Goal: Navigation & Orientation: Find specific page/section

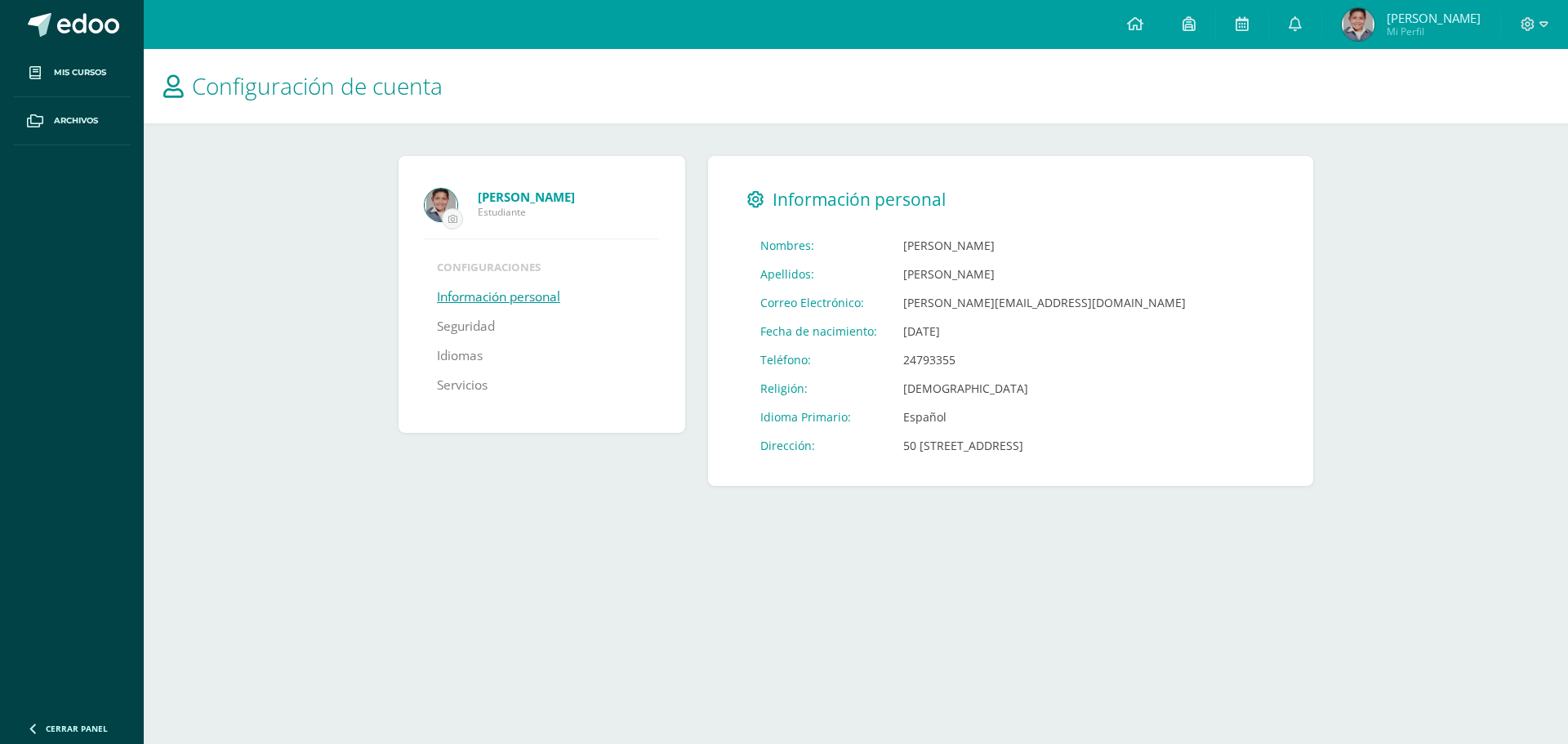
click at [736, 197] on div "Información personal Nombres: Eduardo Javier Apellidos: Morales García Correo E…" at bounding box center [1011, 320] width 605 height 330
click at [1136, 36] on link at bounding box center [1135, 25] width 55 height 49
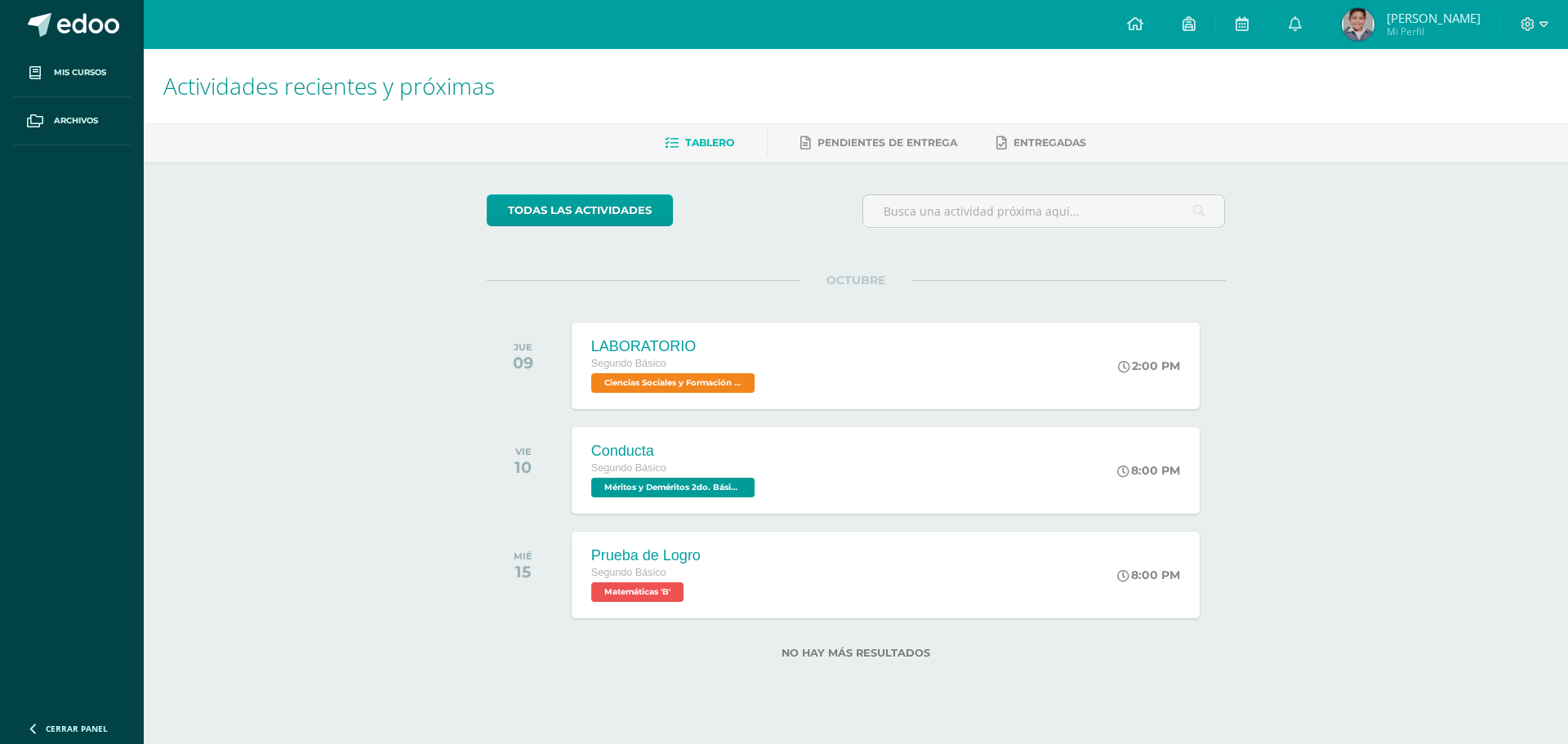
click at [1399, 20] on span "[PERSON_NAME]" at bounding box center [1434, 18] width 94 height 17
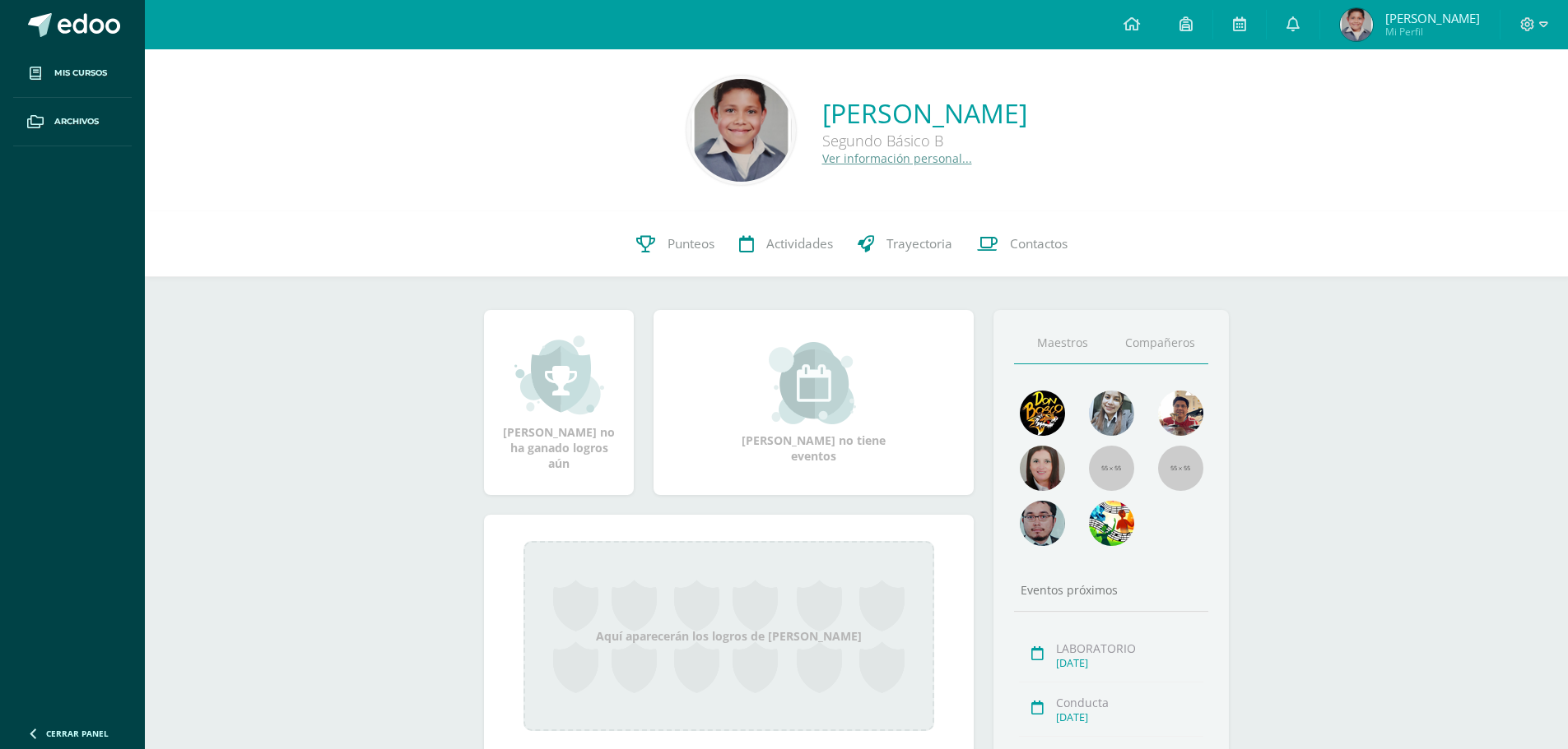
click at [1152, 339] on link "Compañeros" at bounding box center [1160, 343] width 97 height 42
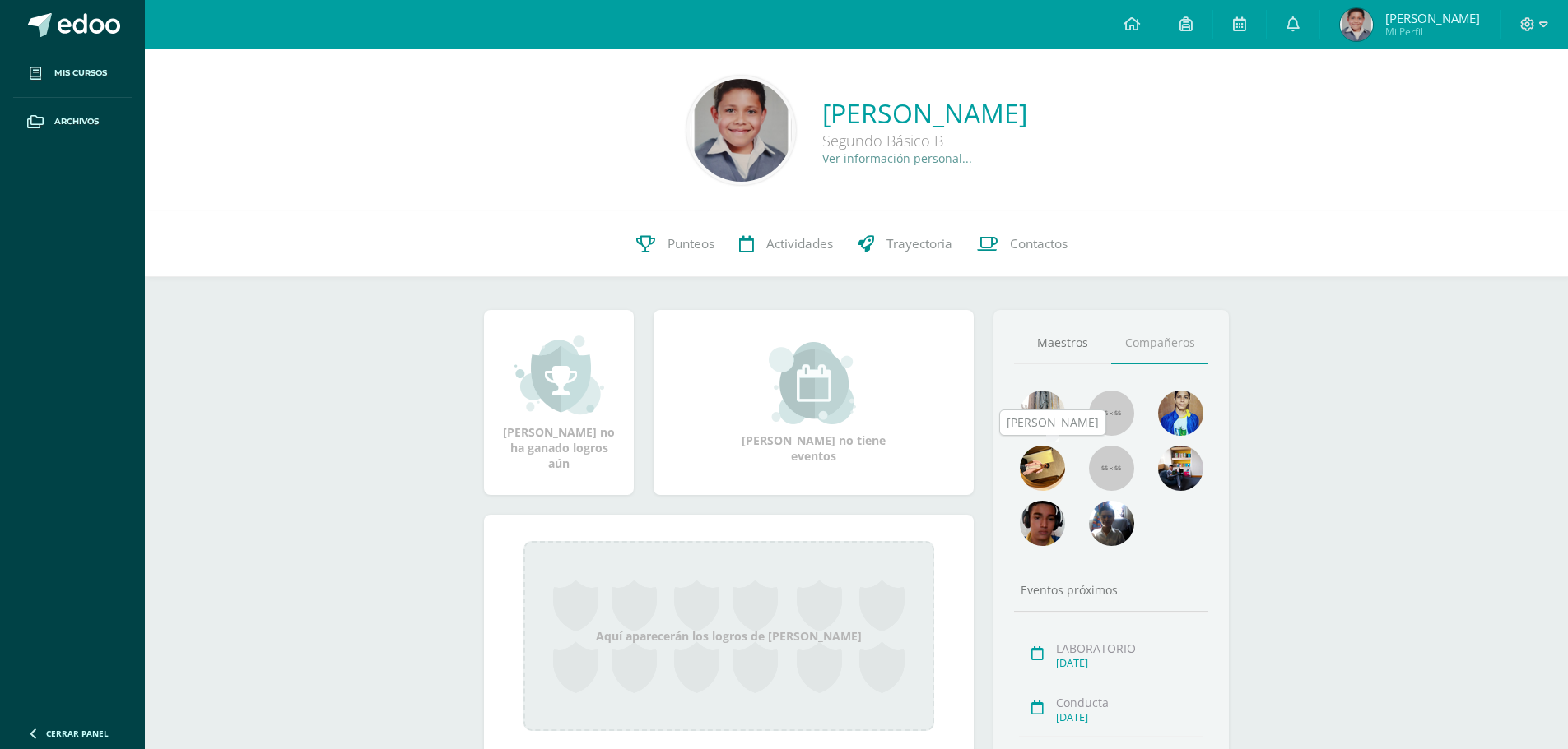
click at [1052, 460] on img at bounding box center [1042, 468] width 45 height 45
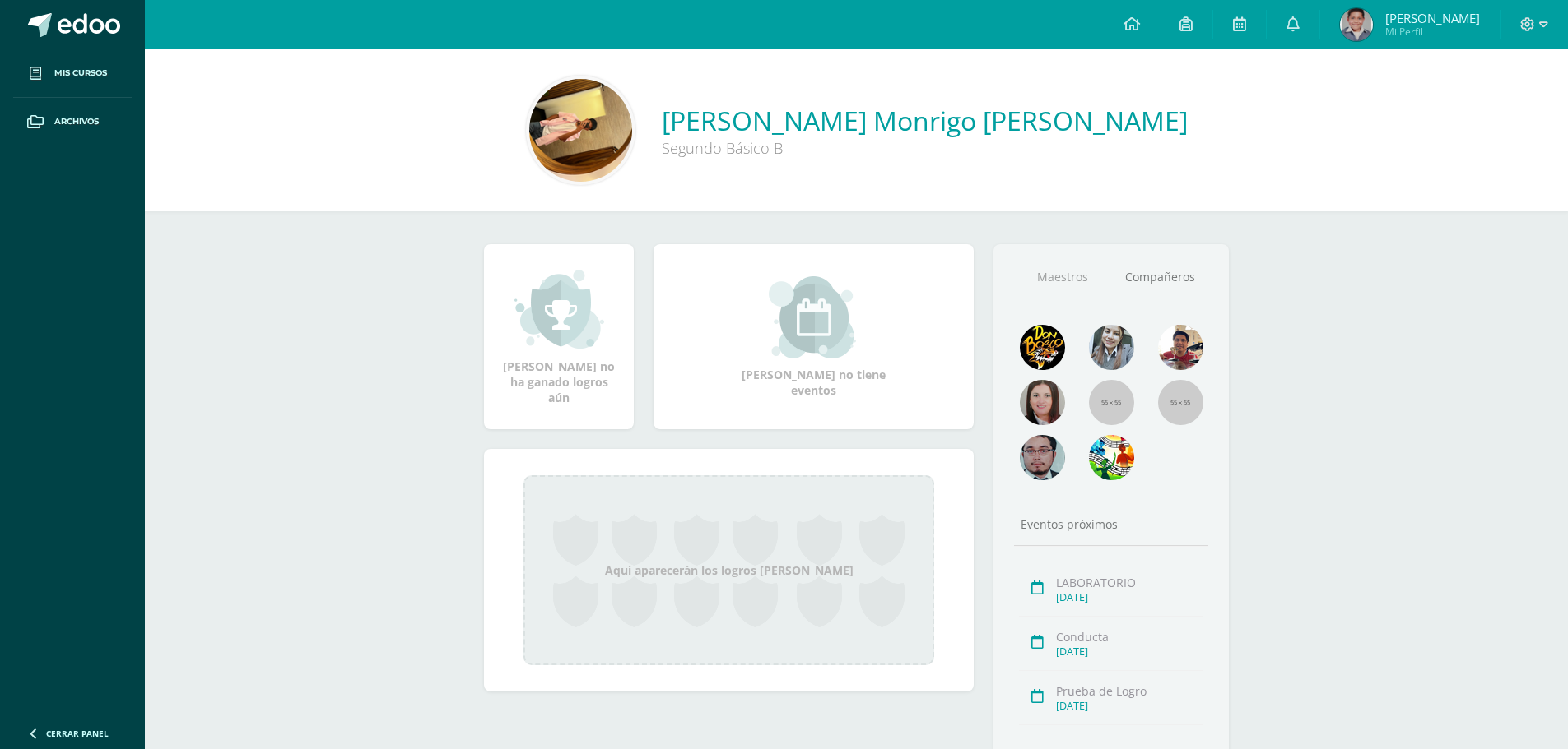
click at [633, 151] on img at bounding box center [580, 130] width 103 height 103
drag, startPoint x: 741, startPoint y: 151, endPoint x: 1090, endPoint y: 199, distance: 352.3
click at [1090, 199] on div "Saúl Monrigo Santos Segundo Básico B" at bounding box center [857, 130] width 1423 height 162
click at [1140, 282] on link "Compañeros" at bounding box center [1160, 277] width 97 height 42
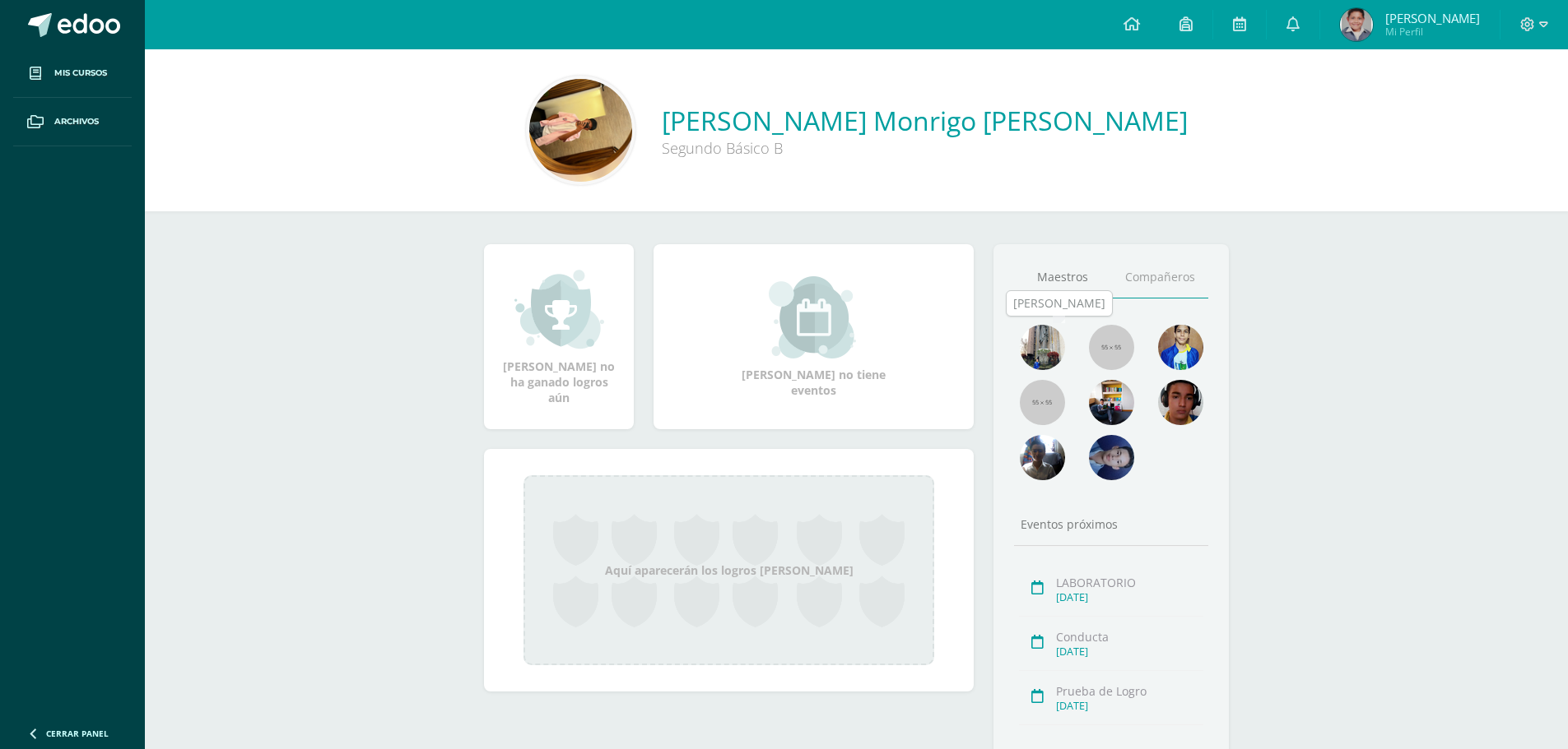
click at [1049, 351] on img at bounding box center [1042, 347] width 45 height 45
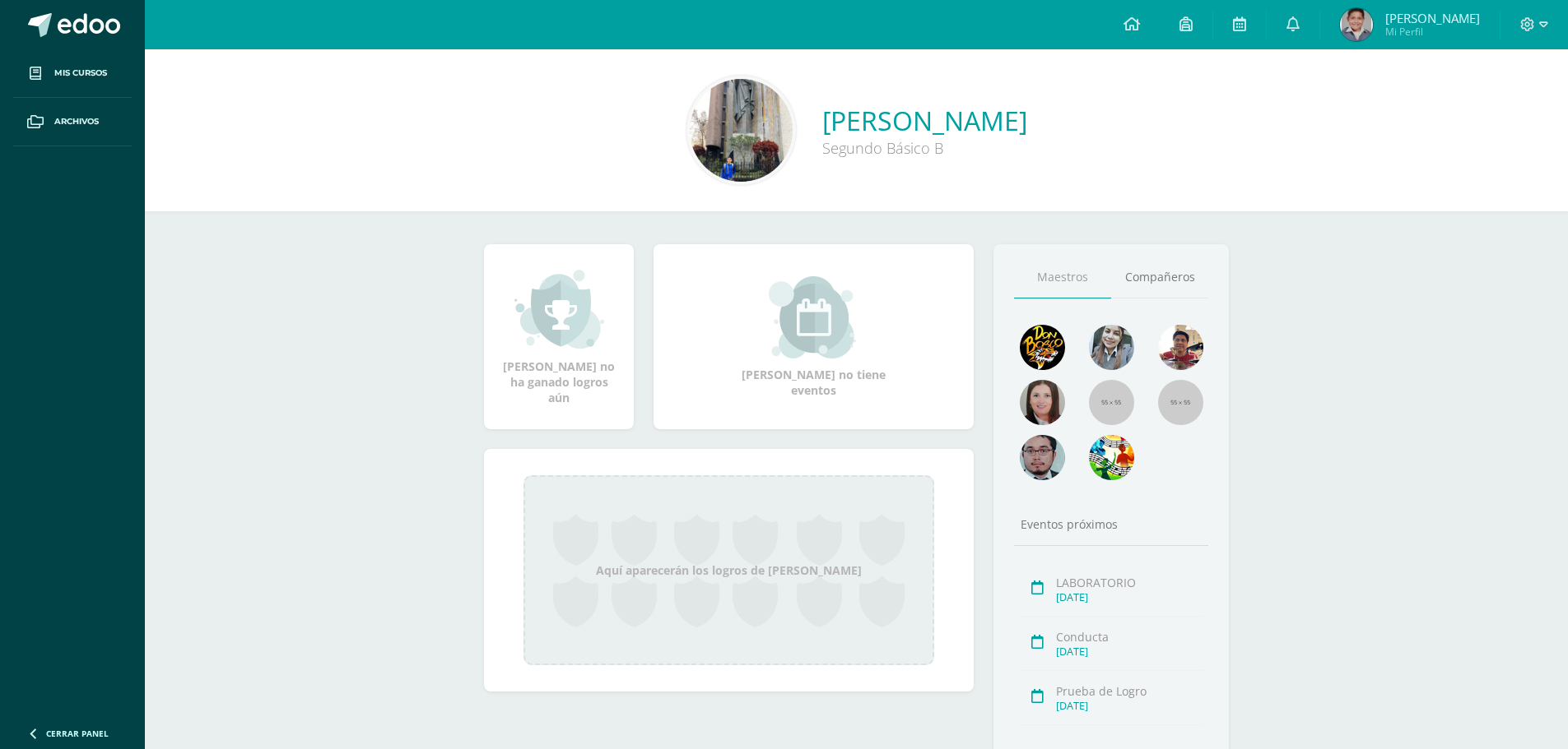
click at [1405, 9] on span "[PERSON_NAME] Mi Perfil" at bounding box center [1409, 24] width 146 height 33
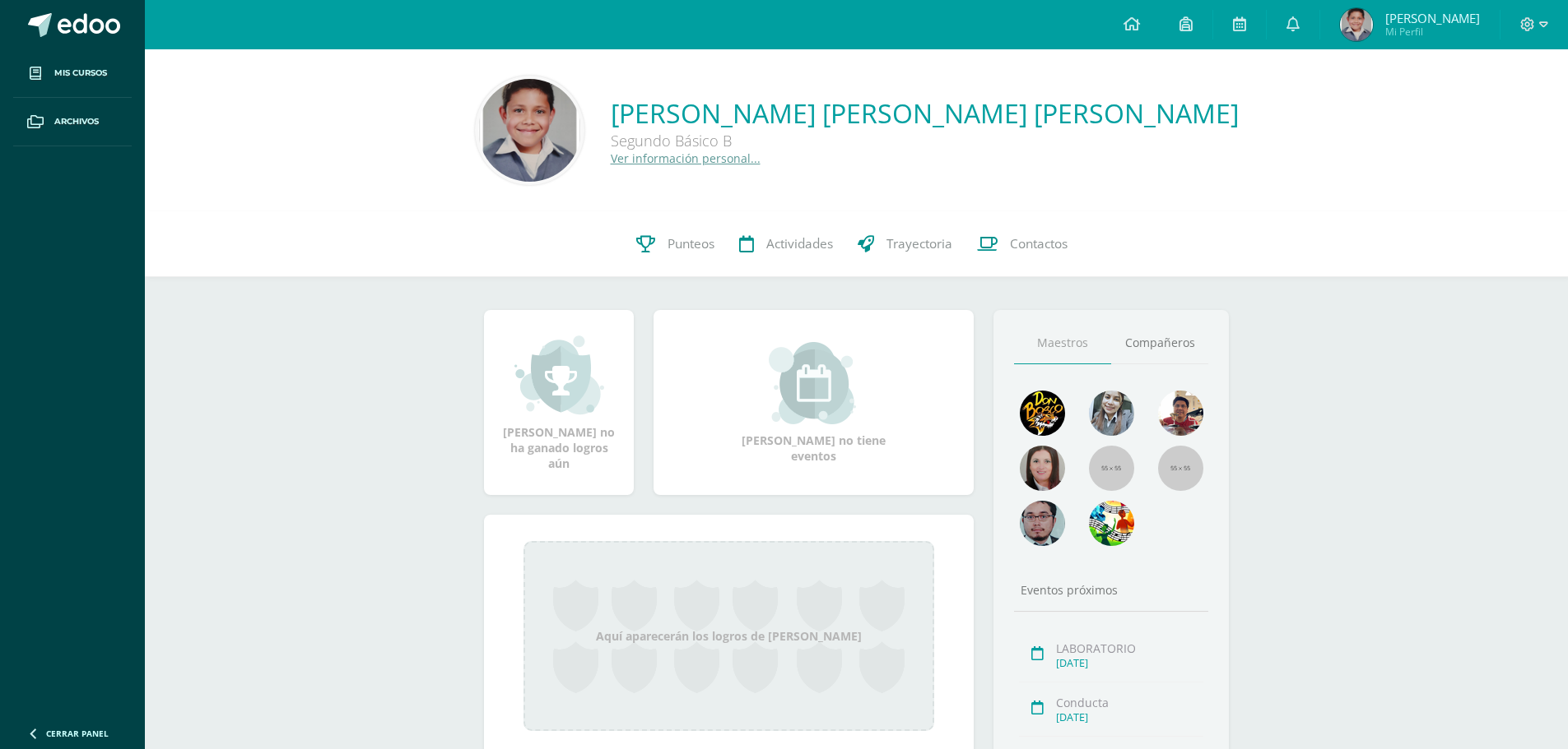
click at [581, 148] on img at bounding box center [530, 130] width 103 height 103
drag, startPoint x: 657, startPoint y: 148, endPoint x: 772, endPoint y: 66, distance: 141.2
click at [772, 66] on div "Eduardo Javier Morales García Segundo Básico B Ver información personal..." at bounding box center [857, 130] width 1423 height 162
click at [761, 165] on link "Ver información personal..." at bounding box center [685, 158] width 150 height 16
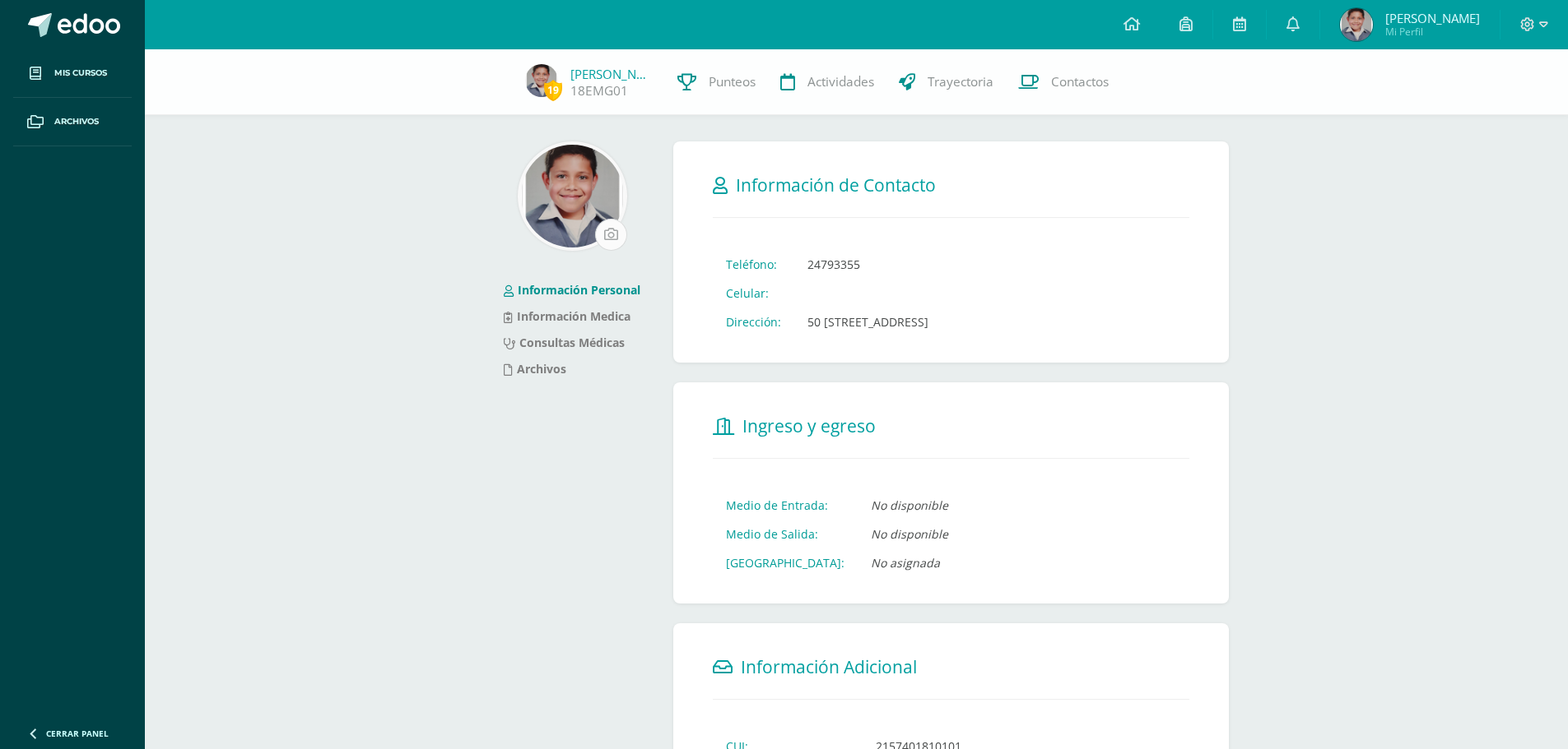
click at [622, 230] on input "file" at bounding box center [611, 235] width 30 height 30
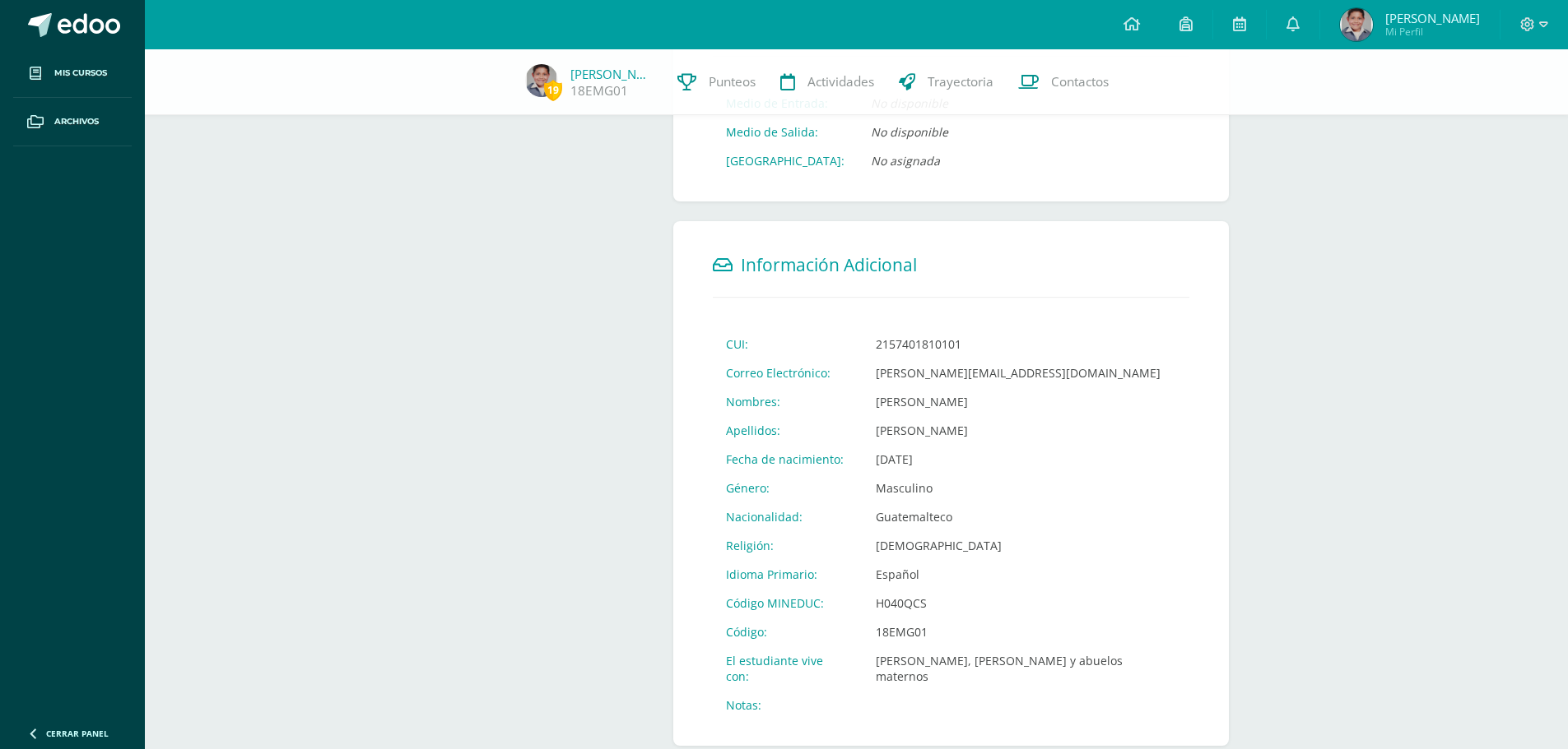
scroll to position [310, 0]
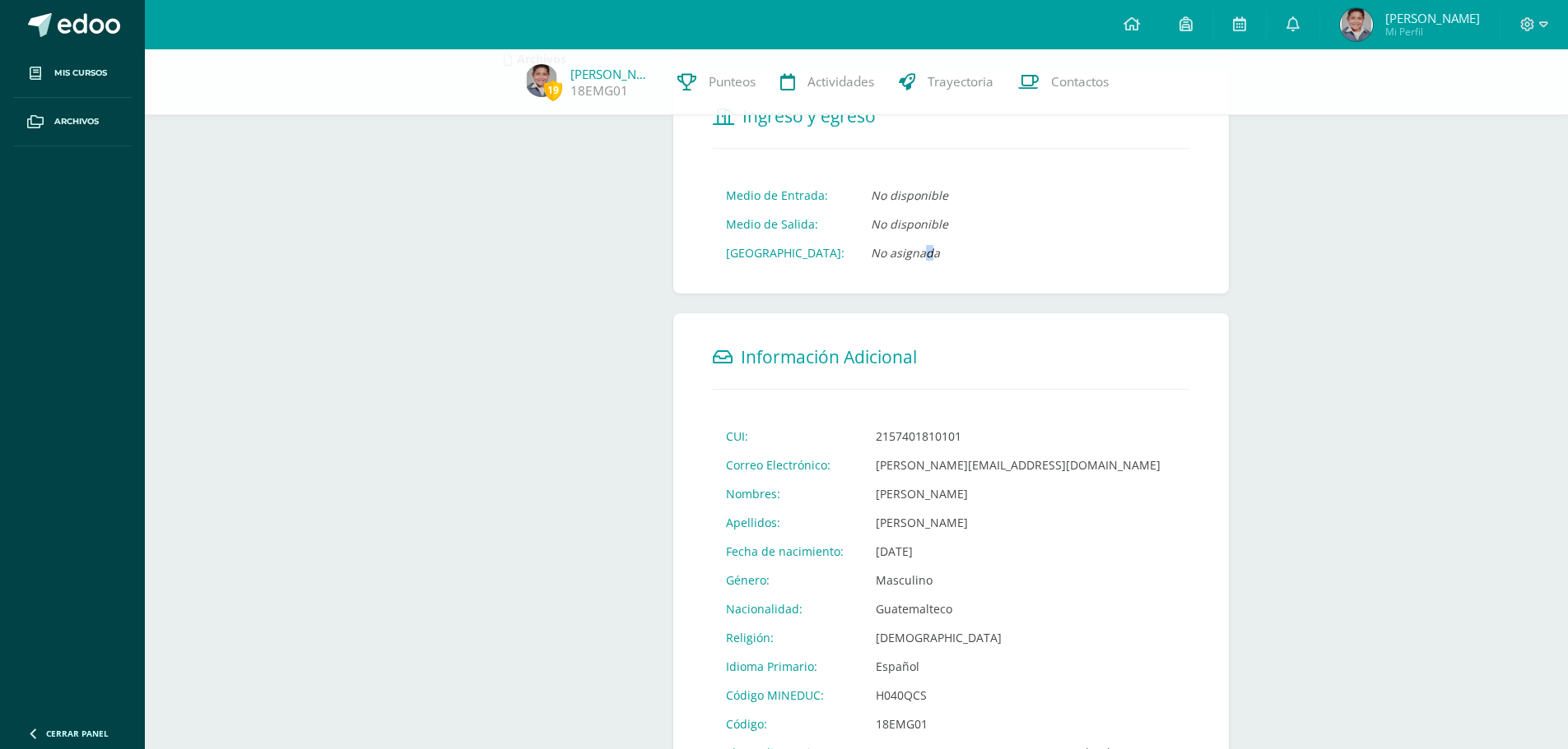
drag, startPoint x: 907, startPoint y: 243, endPoint x: 909, endPoint y: 253, distance: 10.2
click at [909, 253] on td "No asignada" at bounding box center [909, 252] width 104 height 29
click at [909, 253] on icon "No asignada" at bounding box center [905, 253] width 69 height 16
click at [924, 254] on td "No asignada" at bounding box center [909, 252] width 104 height 29
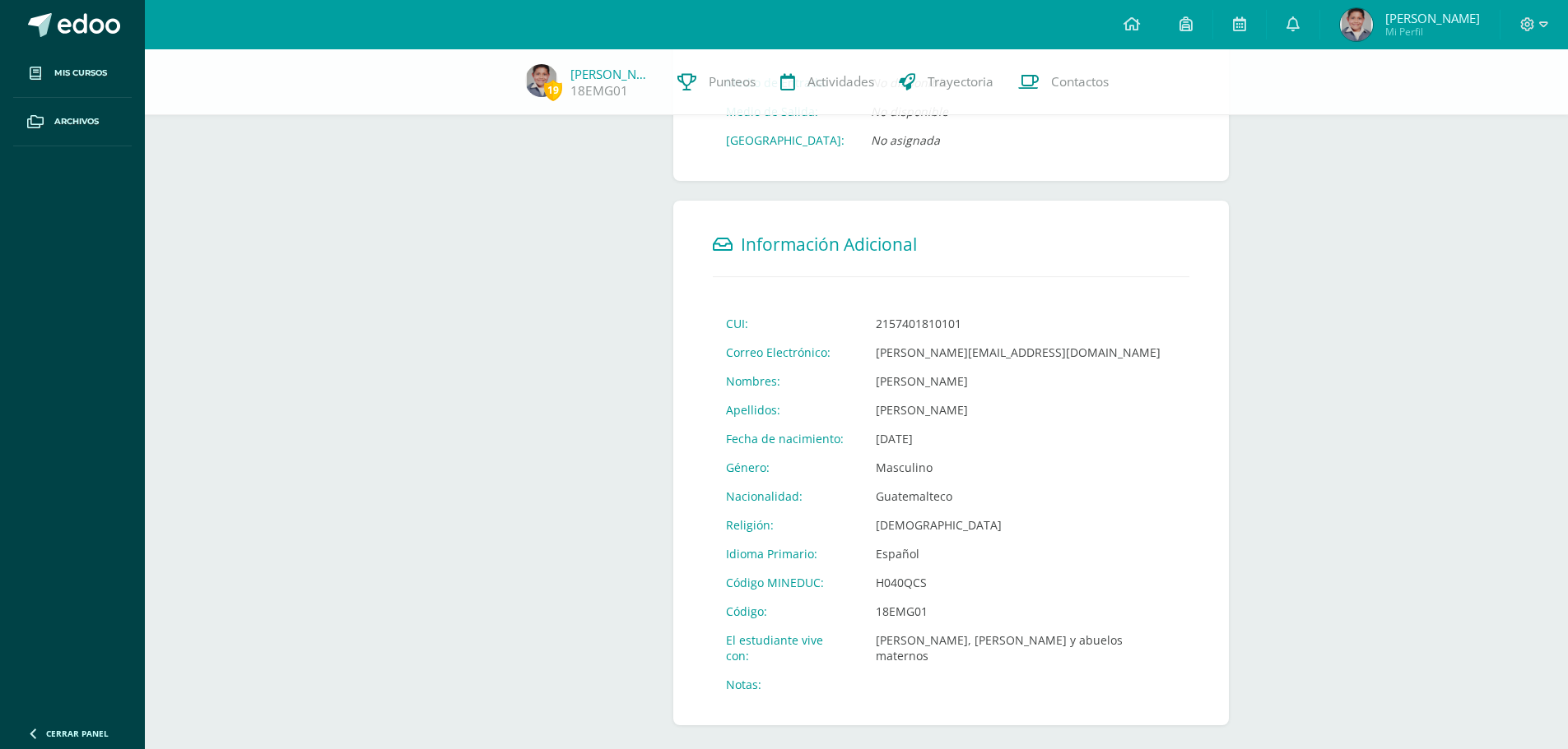
scroll to position [436, 0]
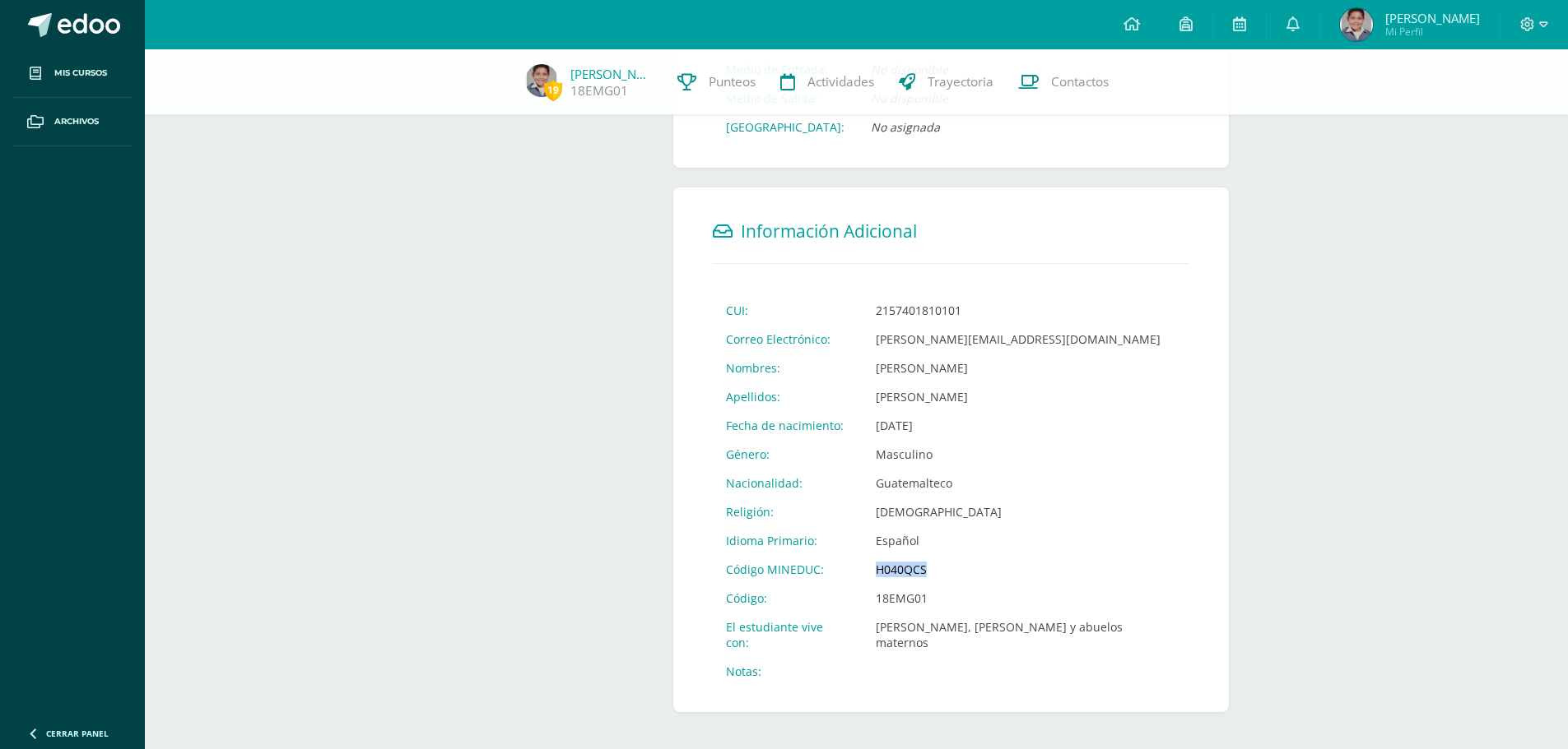
drag, startPoint x: 873, startPoint y: 568, endPoint x: 969, endPoint y: 555, distance: 96.9
click at [969, 555] on td "H040QCS" at bounding box center [1026, 569] width 327 height 29
copy td "H040QCS"
